Goal: Transaction & Acquisition: Purchase product/service

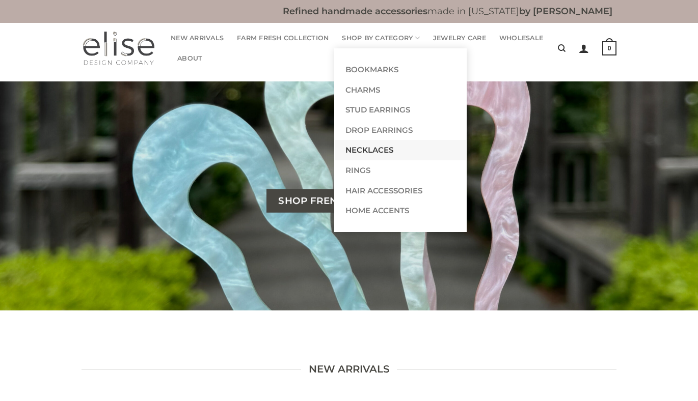
click at [363, 147] on link "Necklaces" at bounding box center [400, 150] width 130 height 20
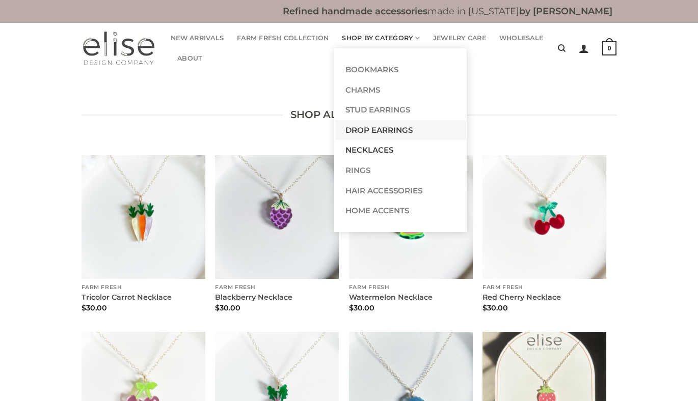
click at [380, 128] on link "Drop Earrings" at bounding box center [400, 130] width 130 height 20
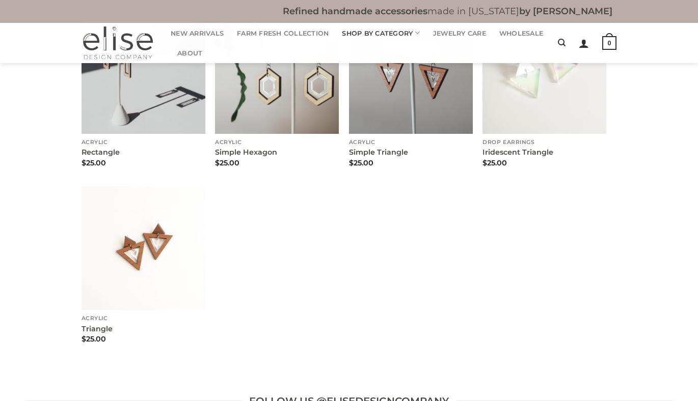
scroll to position [3775, 0]
